Goal: Find specific page/section: Find specific page/section

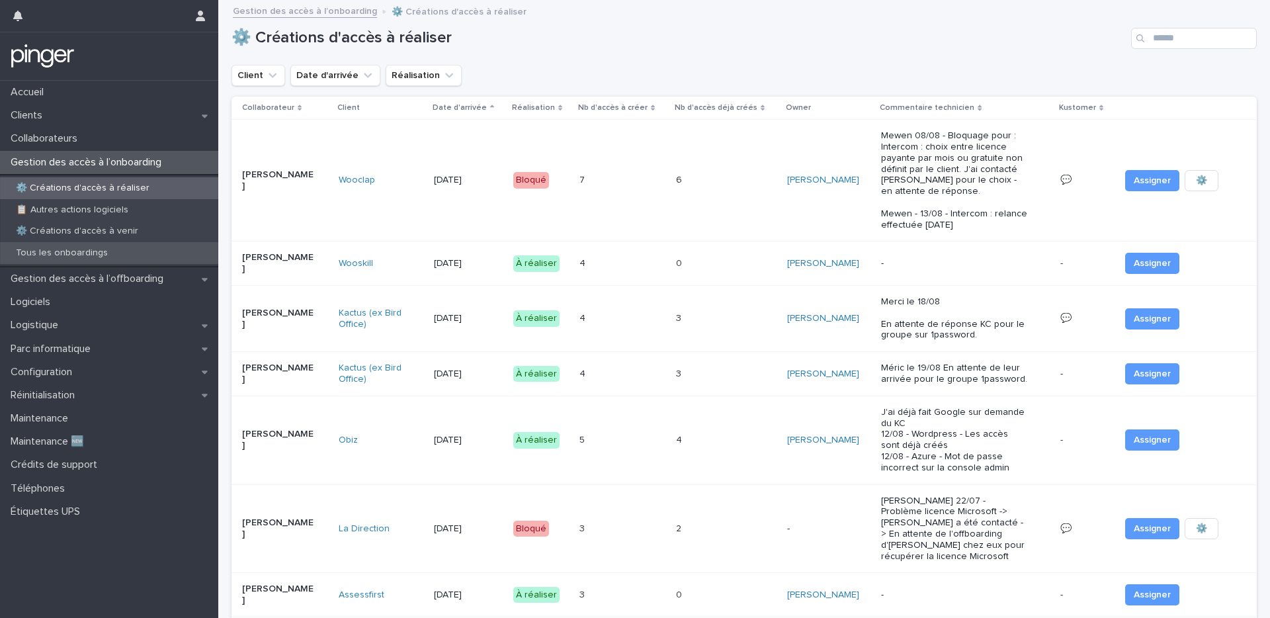
click at [148, 257] on div "Tous les onboardings" at bounding box center [109, 253] width 218 height 22
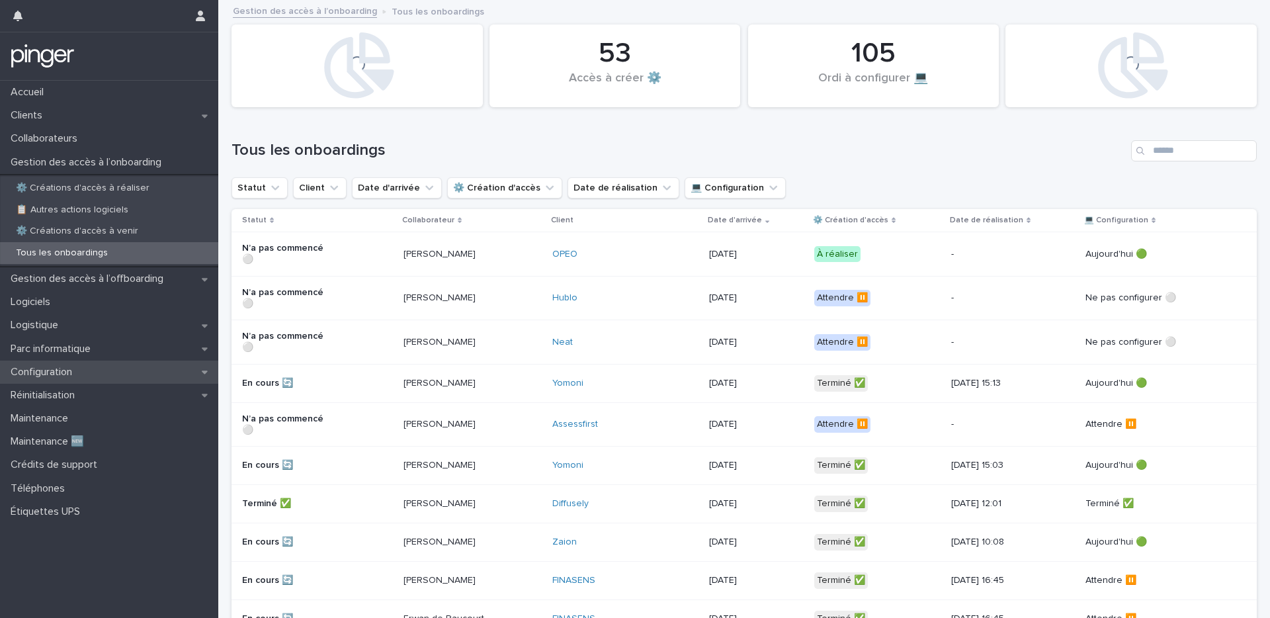
click at [118, 367] on div "Configuration" at bounding box center [109, 372] width 218 height 23
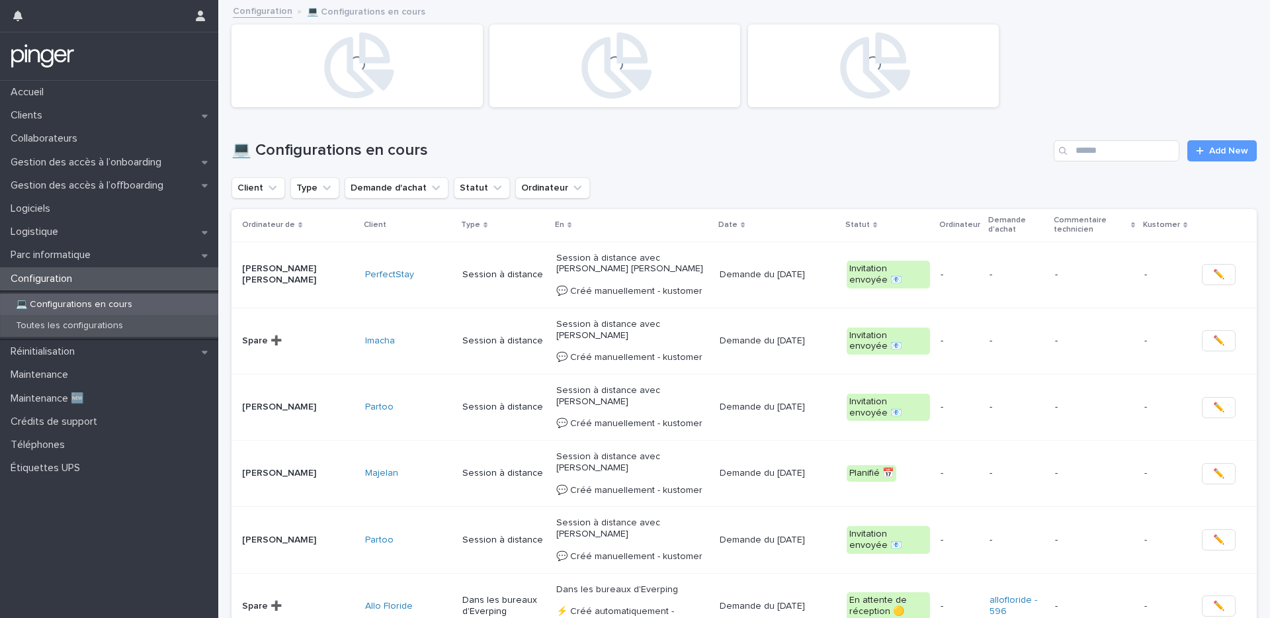
click at [115, 324] on p "Toutes les configurations" at bounding box center [69, 325] width 128 height 11
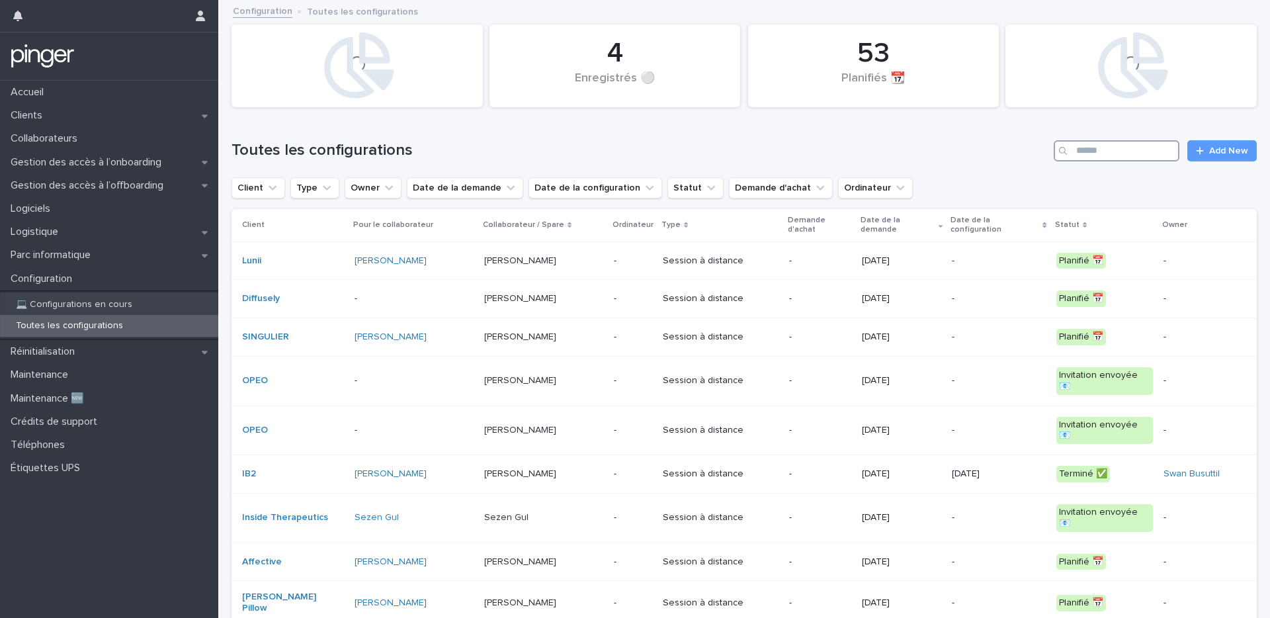
click at [1117, 140] on input "Search" at bounding box center [1117, 150] width 126 height 21
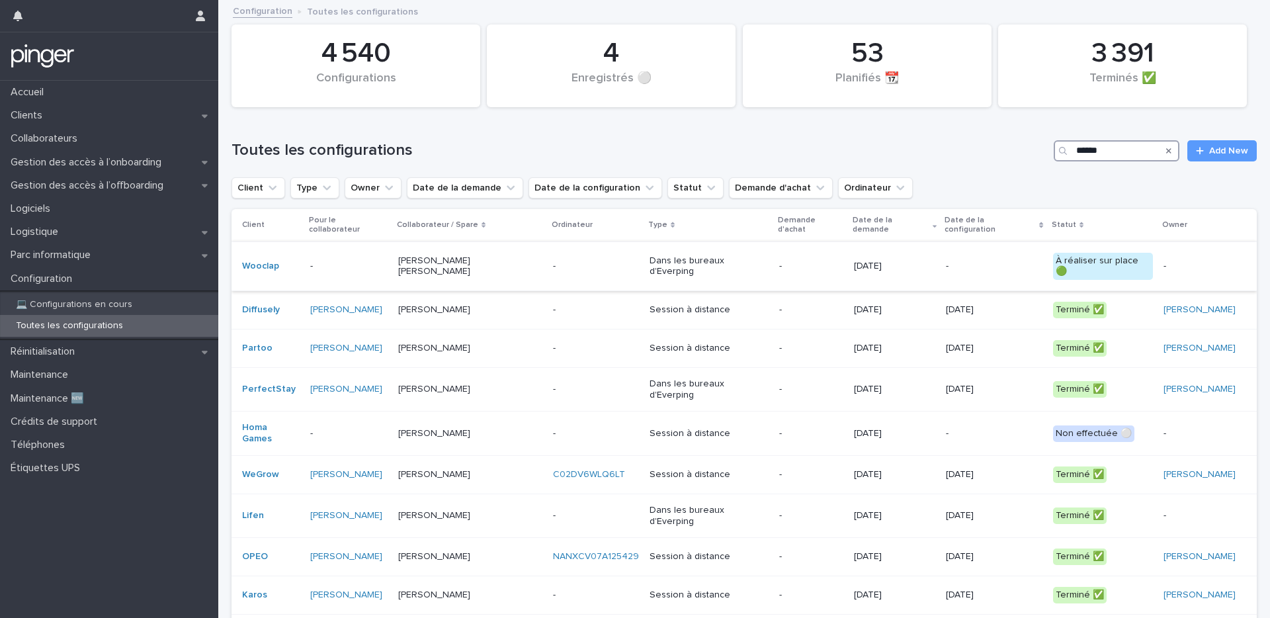
type input "*****"
click at [507, 255] on p "[PERSON_NAME] [PERSON_NAME]" at bounding box center [470, 266] width 144 height 22
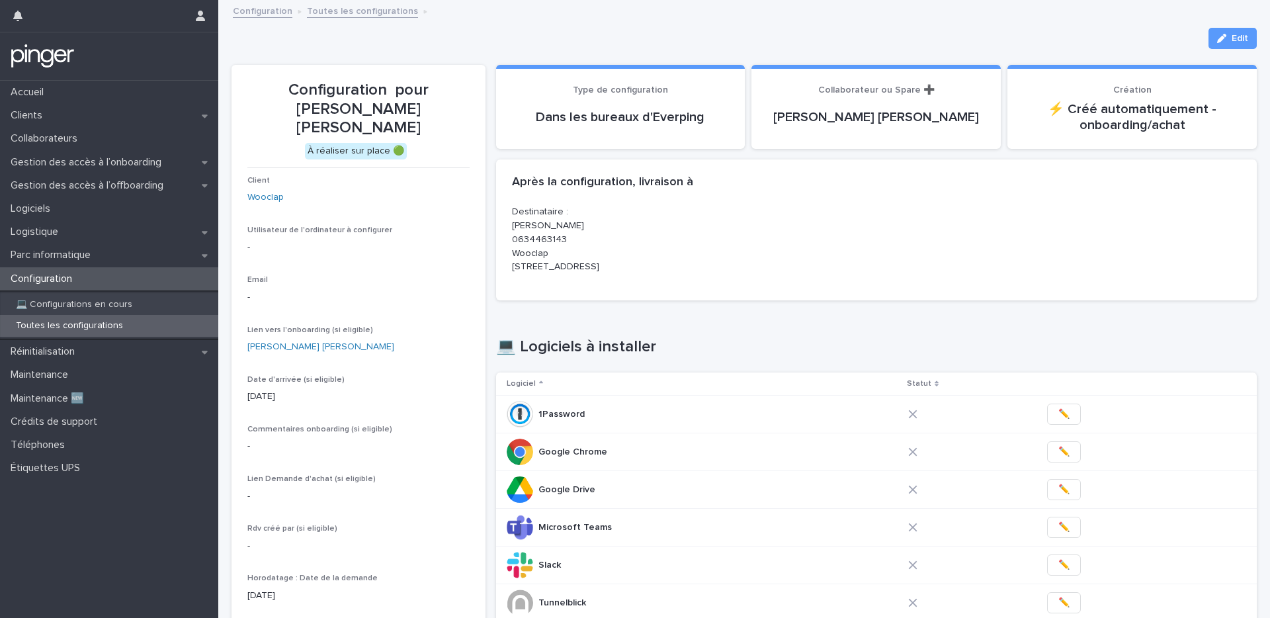
click at [787, 47] on div "Edit" at bounding box center [745, 38] width 1026 height 21
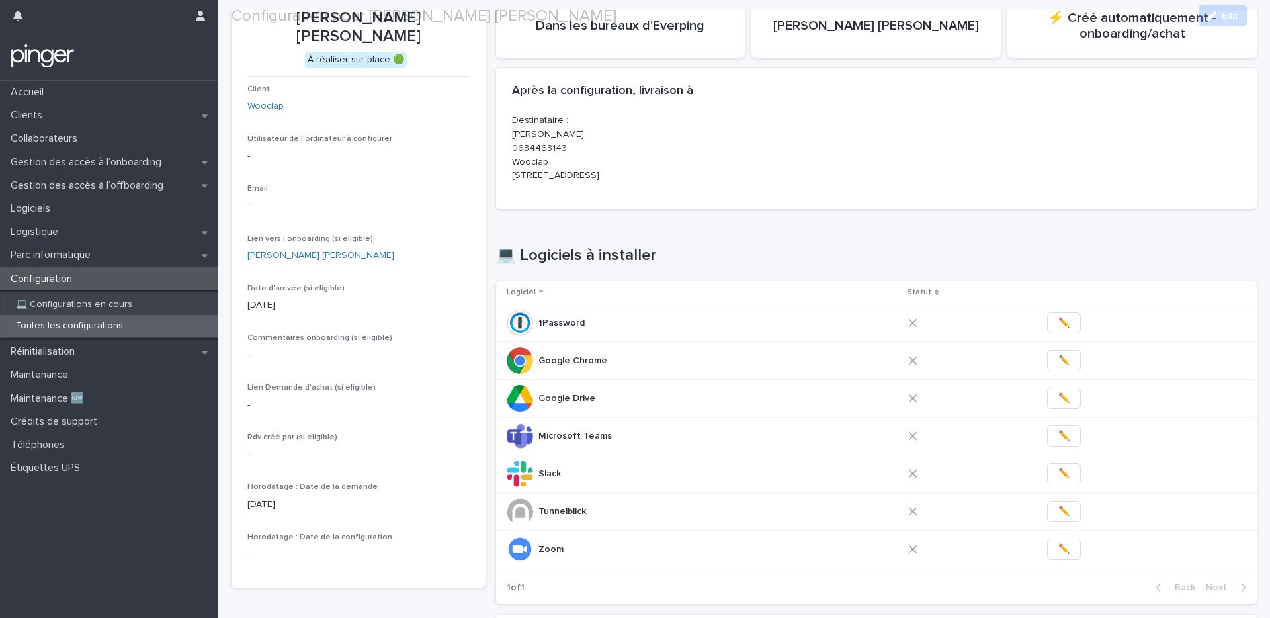
scroll to position [92, 0]
